Goal: Transaction & Acquisition: Purchase product/service

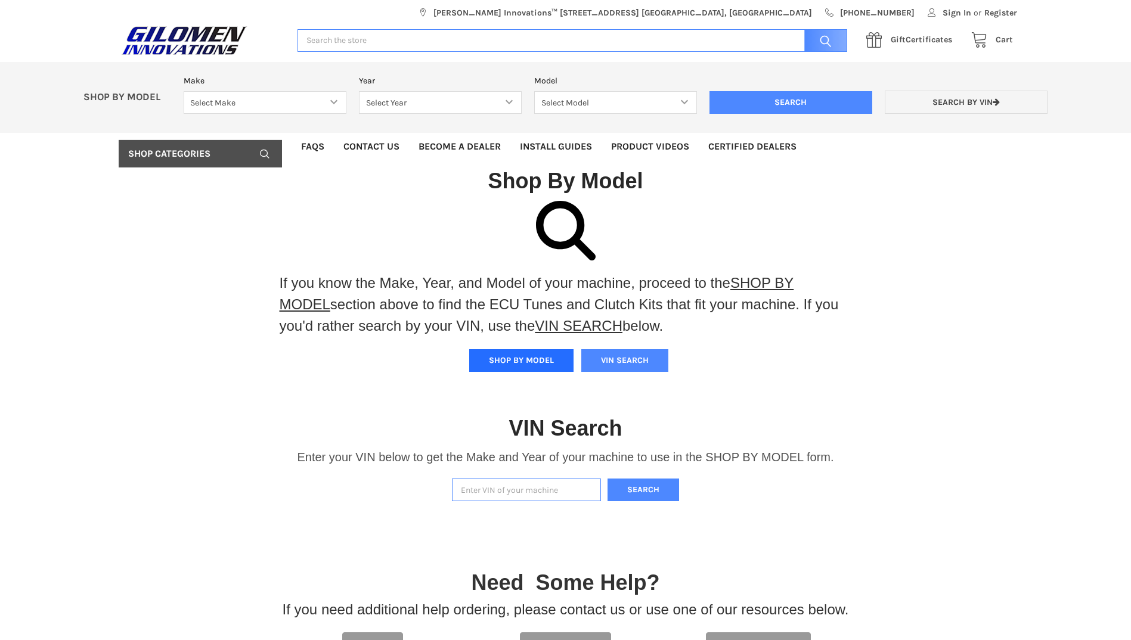
click at [523, 361] on button "SHOP BY MODEL" at bounding box center [521, 360] width 104 height 23
click at [331, 103] on select "Select Make Bobcat UTV Gravely UTV ACE 900 RANGER 570 Ranger 700 / 800 RANGER 9…" at bounding box center [265, 102] width 163 height 23
select select "340"
click at [184, 91] on select "Select Make Bobcat UTV Gravely UTV ACE 900 RANGER 570 Ranger 700 / 800 RANGER 9…" at bounding box center [265, 102] width 163 height 23
click at [509, 102] on select "Select Year [DATE] 2015 2016 2017 2018 2019 2020 2021 2022 2023 2024 2025 2026" at bounding box center [440, 102] width 163 height 23
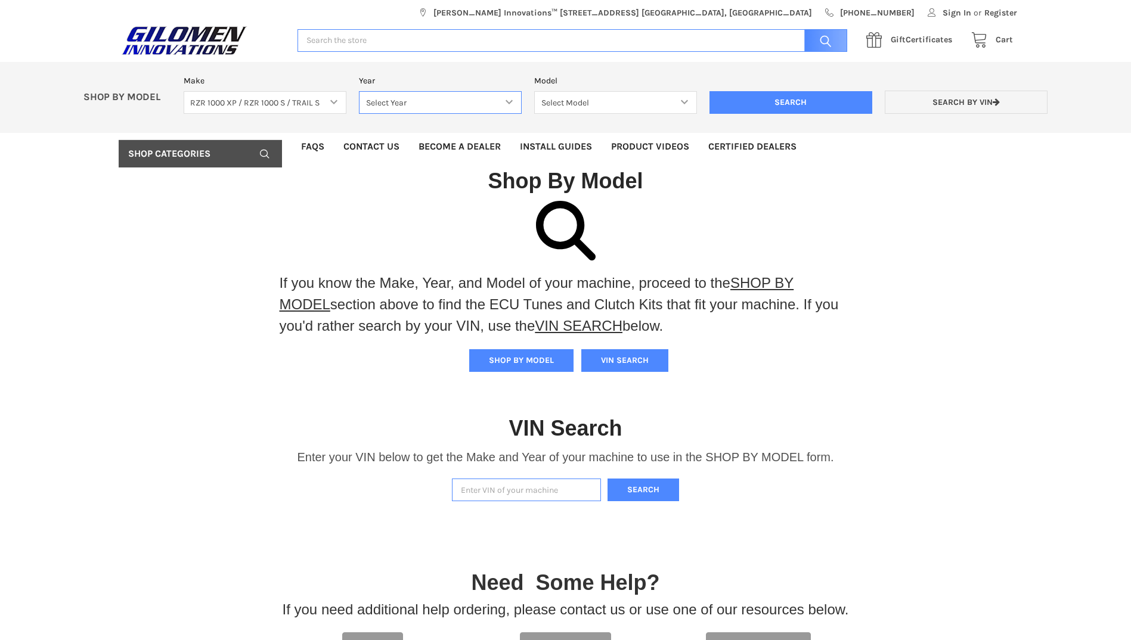
select select "344"
click at [359, 91] on select "Select Year [DATE] 2015 2016 2017 2018 2019 2020 2021 2022 2023 2024 2025 2026" at bounding box center [440, 102] width 163 height 23
click at [685, 101] on select "Select Model RZR 1000 60 Inch RZR XP 1000 RZR XP 1000 Highlifter RZR XP 4 1000 …" at bounding box center [615, 102] width 163 height 23
select select "231"
click at [534, 91] on select "Select Model RZR 1000 60 Inch RZR XP 1000 RZR XP 1000 Highlifter RZR XP 4 1000 …" at bounding box center [615, 102] width 163 height 23
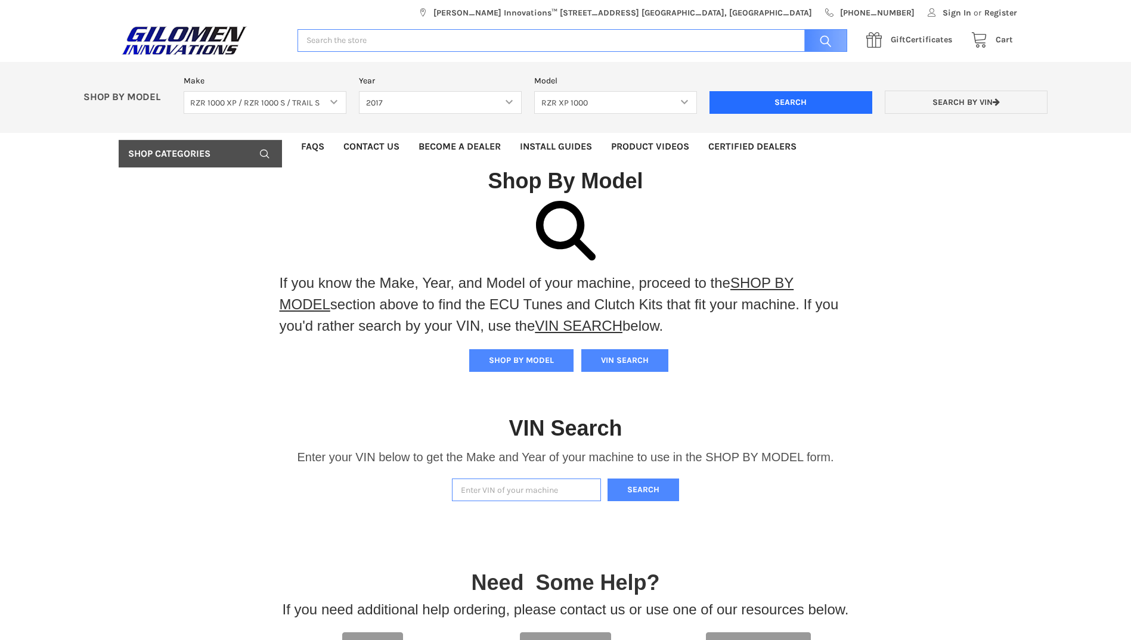
click at [766, 108] on input "Search" at bounding box center [791, 102] width 163 height 23
